Goal: Information Seeking & Learning: Learn about a topic

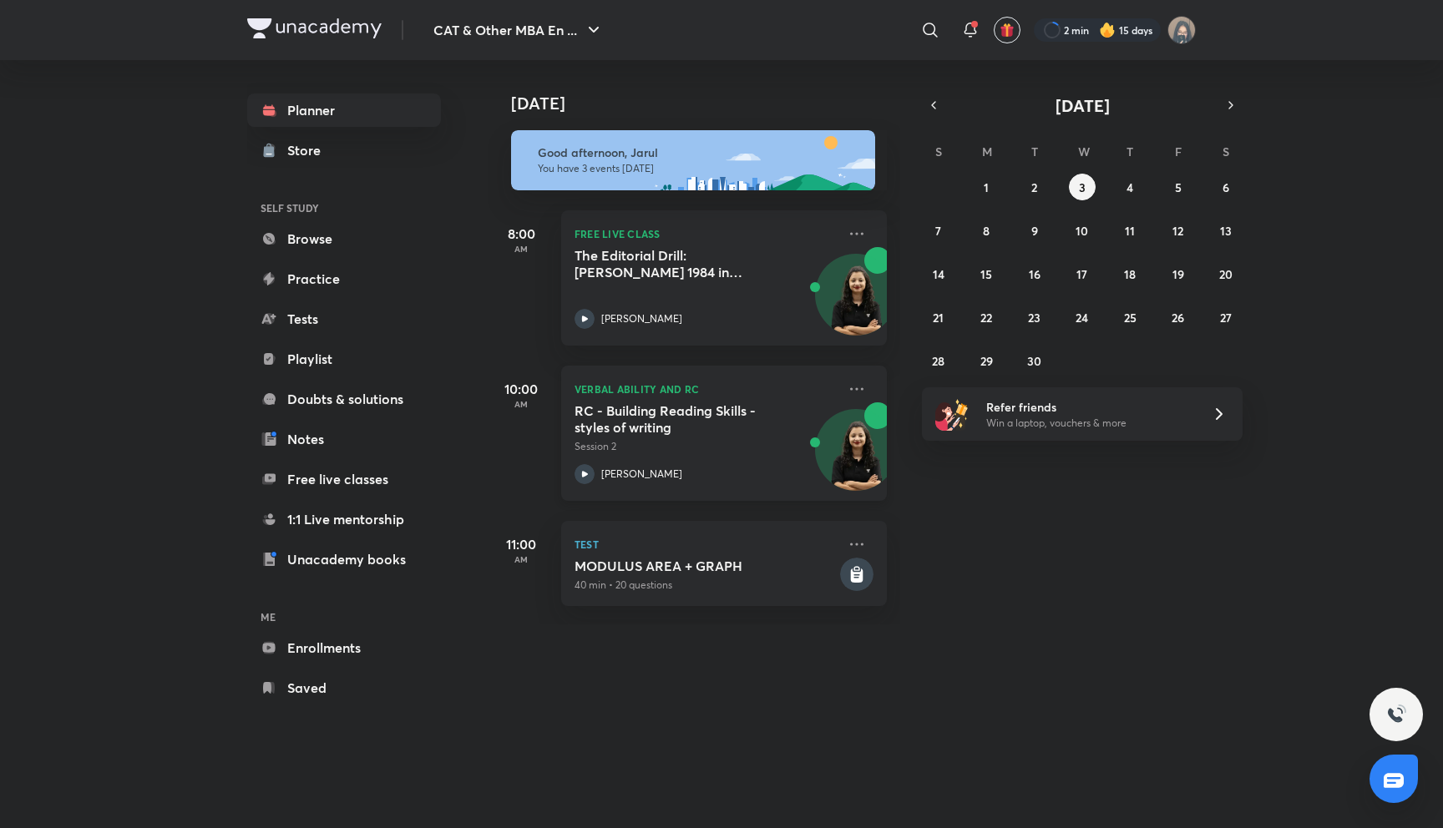
click at [612, 432] on h5 "RC - Building Reading Skills - styles of writing" at bounding box center [678, 418] width 208 height 33
